Goal: Find specific page/section

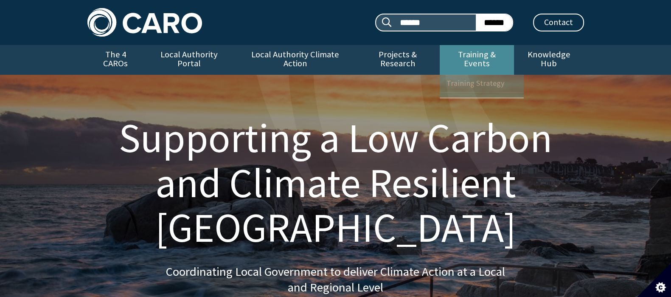
click at [454, 56] on link "Training & Events" at bounding box center [476, 60] width 74 height 30
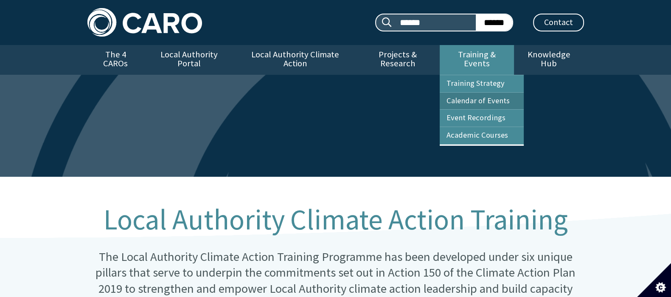
click at [467, 94] on link "Calendar of Events" at bounding box center [481, 100] width 84 height 17
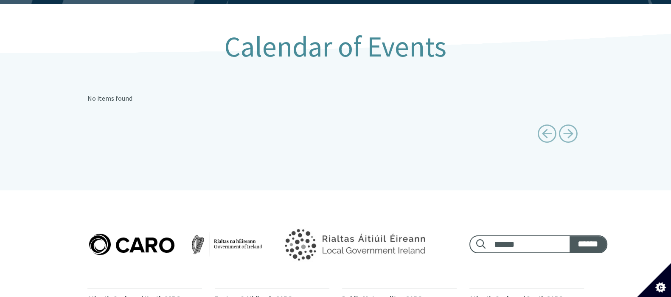
scroll to position [274, 0]
